Goal: Use online tool/utility: Utilize a website feature to perform a specific function

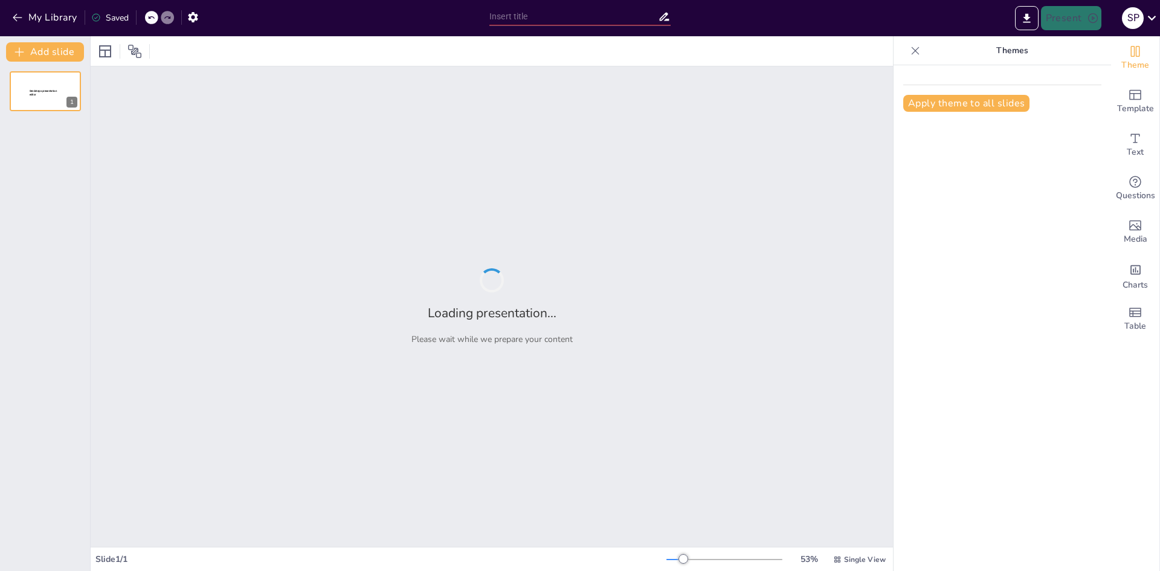
type input "Imported [MEDICAL_DATA]_Cavidad_Bucal.pptx"
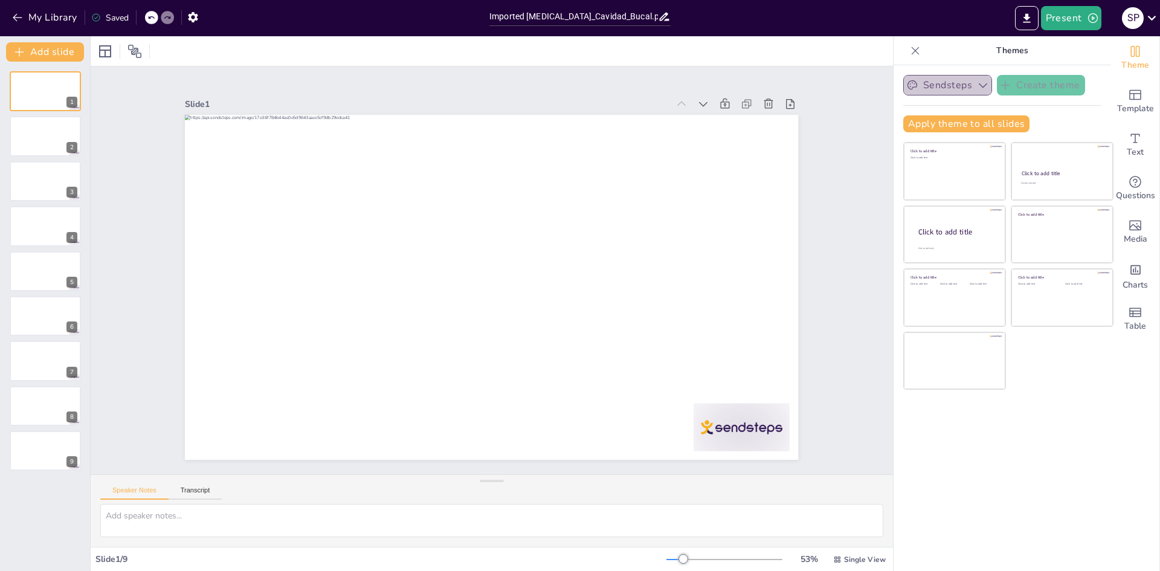
click at [977, 91] on icon "button" at bounding box center [983, 85] width 12 height 12
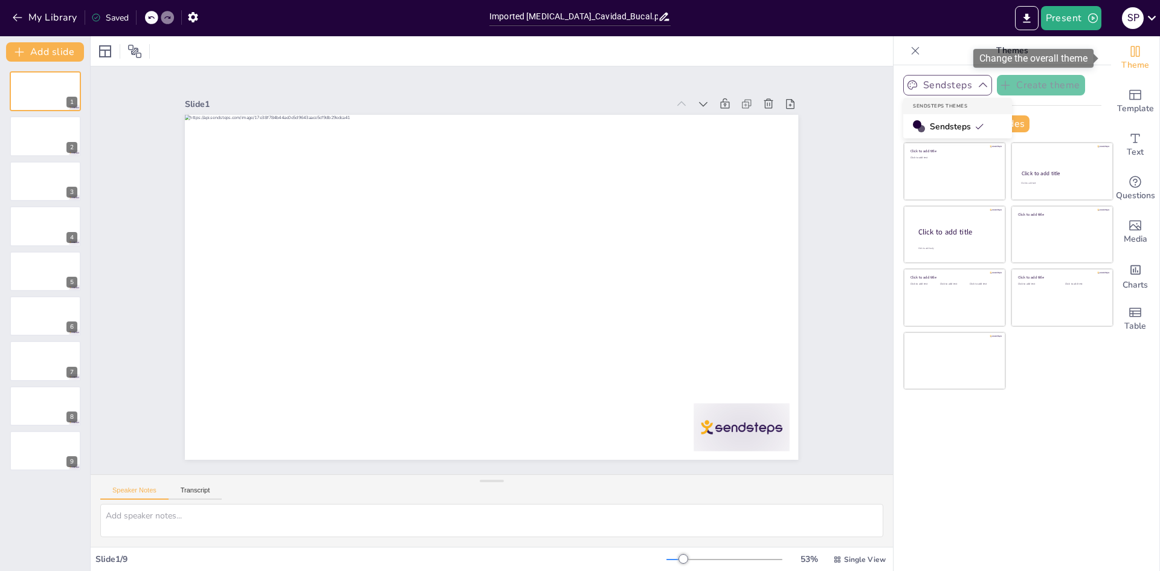
click at [1124, 62] on span "Theme" at bounding box center [1135, 65] width 28 height 13
click at [949, 86] on button "Sendsteps" at bounding box center [947, 85] width 89 height 21
click at [932, 125] on span "Sendsteps" at bounding box center [957, 126] width 54 height 11
click at [929, 121] on button "Apply theme to all slides" at bounding box center [966, 123] width 126 height 17
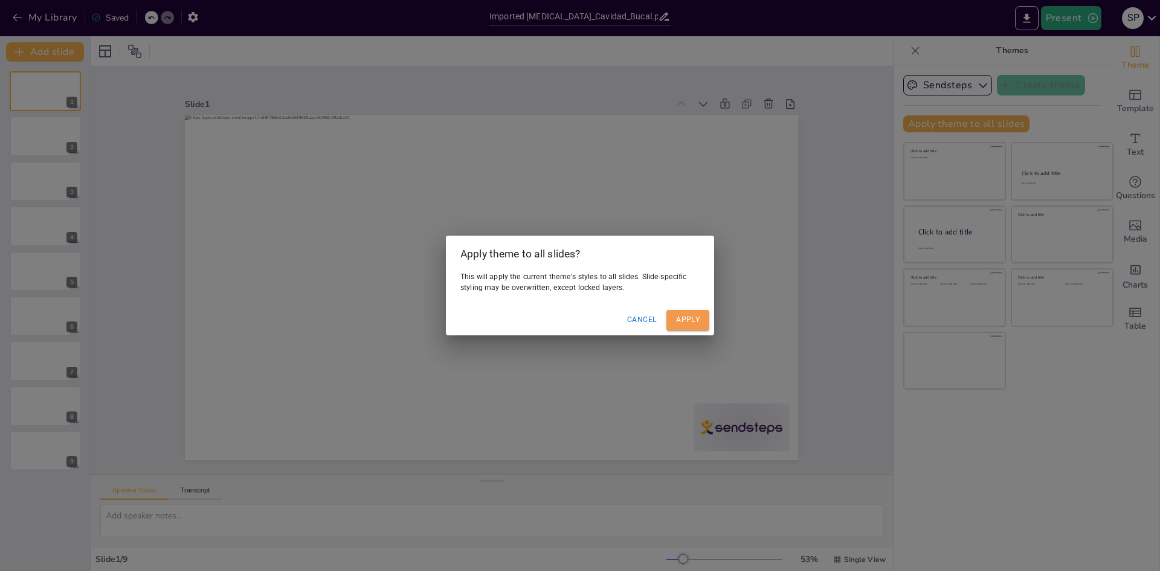
click at [697, 320] on button "Apply" at bounding box center [687, 320] width 43 height 20
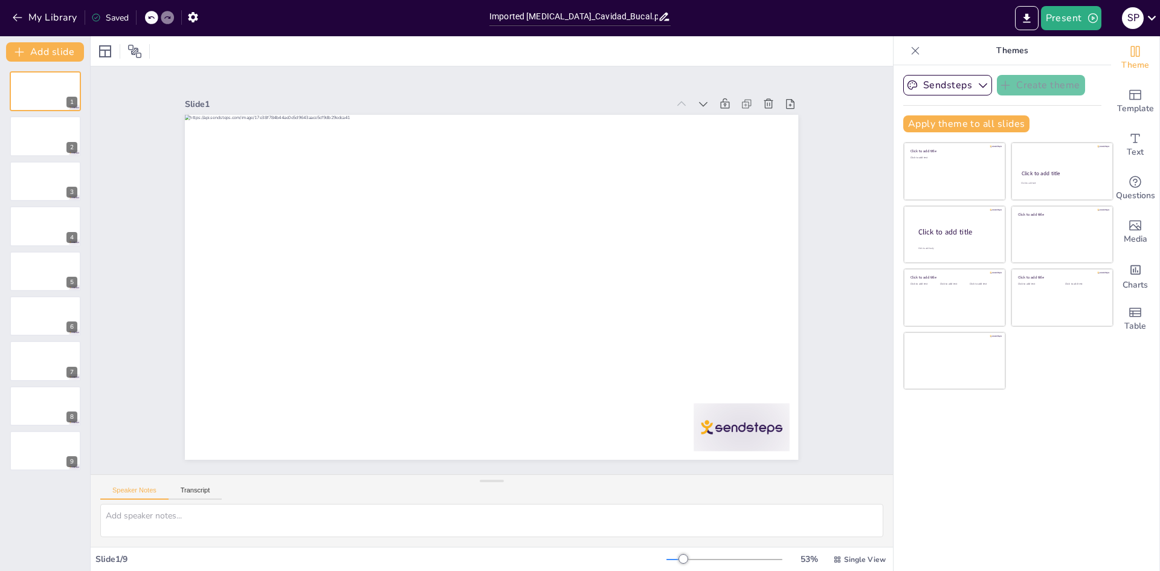
click at [977, 90] on icon "button" at bounding box center [983, 85] width 12 height 12
click at [944, 126] on span "Sendsteps" at bounding box center [957, 126] width 54 height 11
